Goal: Find specific page/section: Find specific page/section

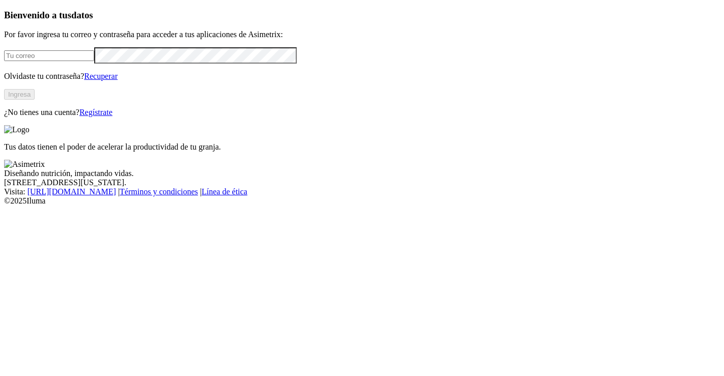
type input "[PERSON_NAME][EMAIL_ADDRESS][DOMAIN_NAME]"
click at [35, 100] on button "Ingresa" at bounding box center [19, 94] width 31 height 11
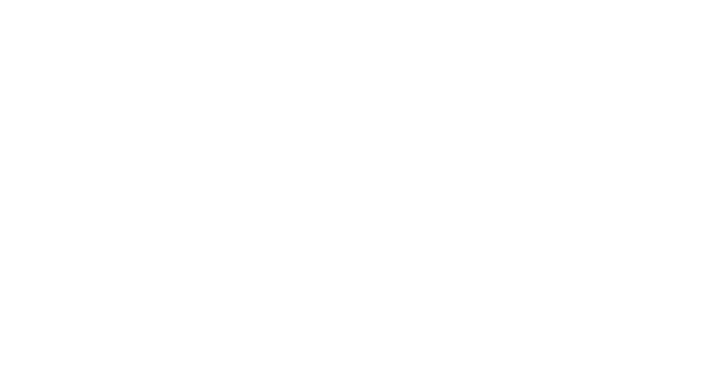
scroll to position [250, 0]
